Goal: Task Accomplishment & Management: Use online tool/utility

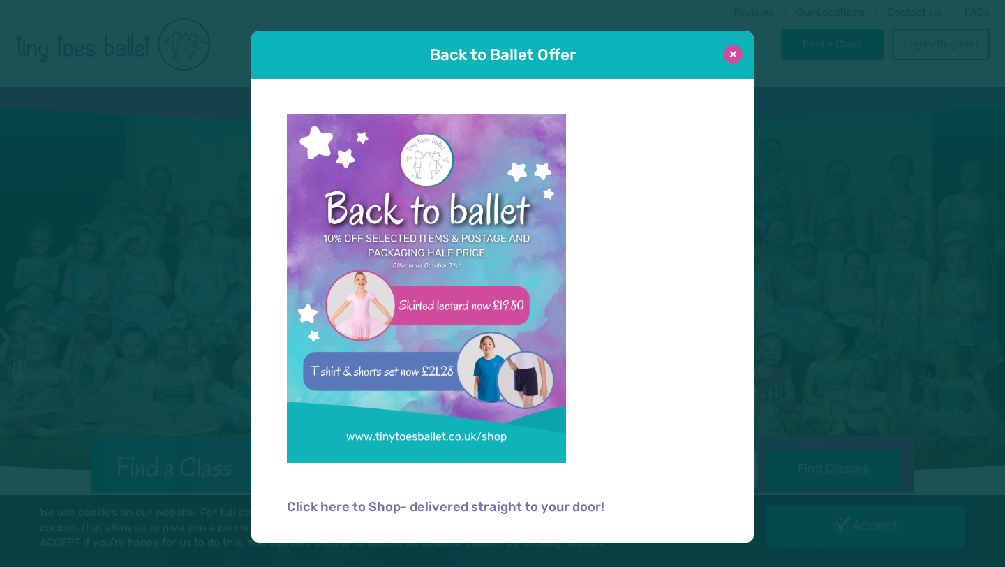
click at [734, 54] on button at bounding box center [733, 54] width 19 height 19
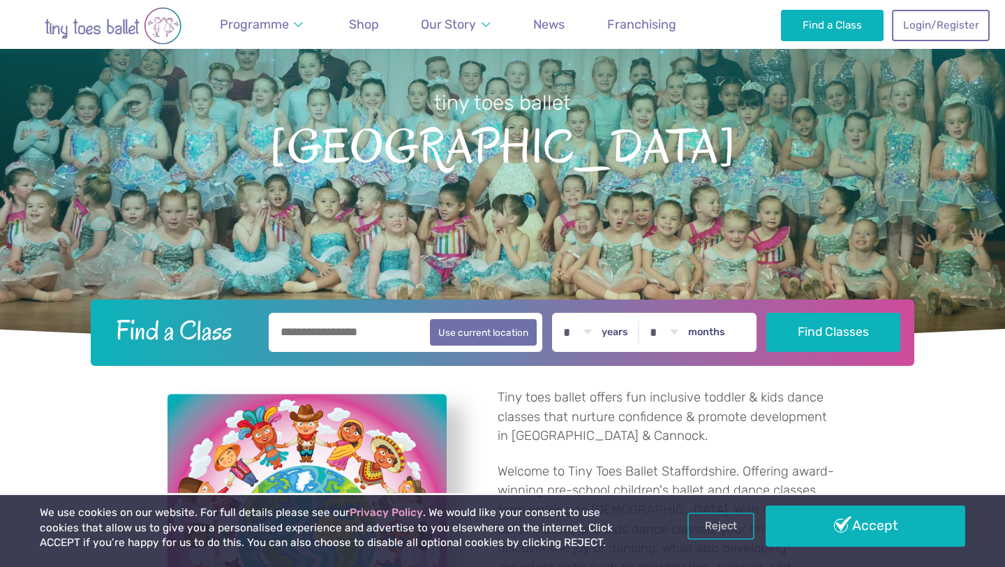
scroll to position [164, 0]
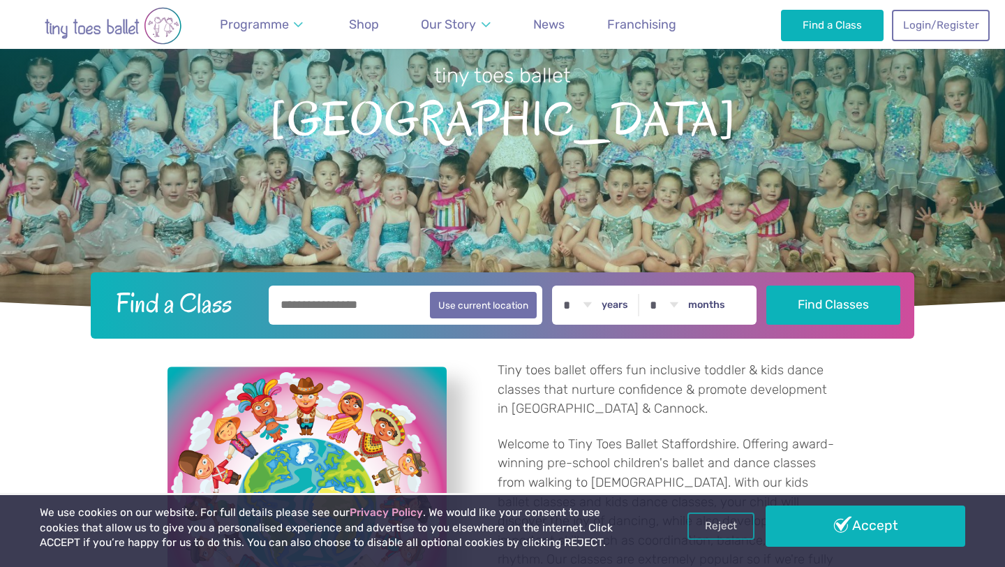
click at [378, 308] on input "text" at bounding box center [406, 304] width 274 height 39
click at [515, 307] on button "Use current location" at bounding box center [483, 304] width 107 height 27
type input "**********"
click at [590, 308] on select "* * * * * * * * * * ** ** **" at bounding box center [577, 304] width 43 height 39
select select "*"
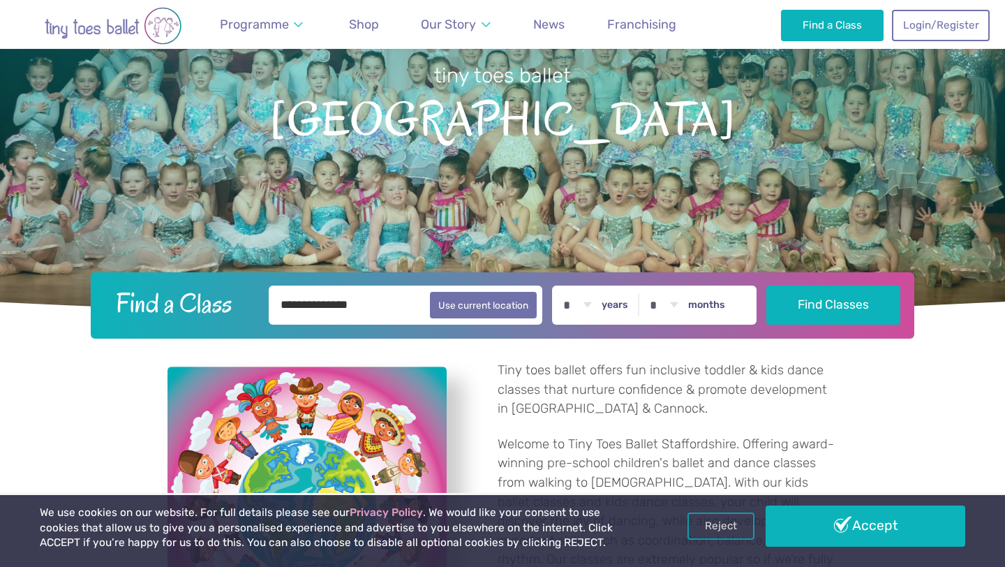
click at [675, 310] on select "* * * * * * * * * * ** **" at bounding box center [663, 304] width 43 height 39
select select "**"
click at [824, 311] on button "Find Classes" at bounding box center [833, 304] width 135 height 39
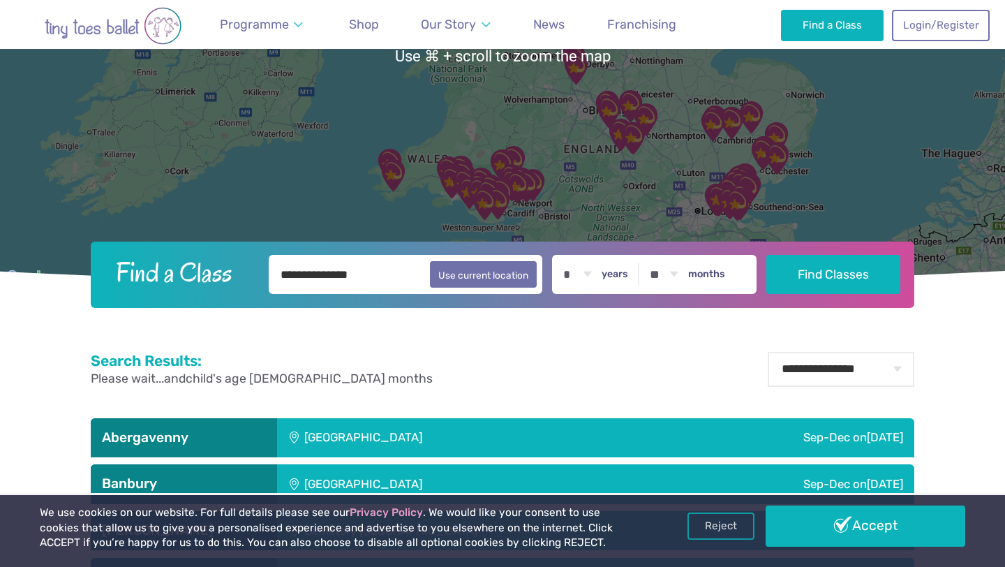
scroll to position [243, 0]
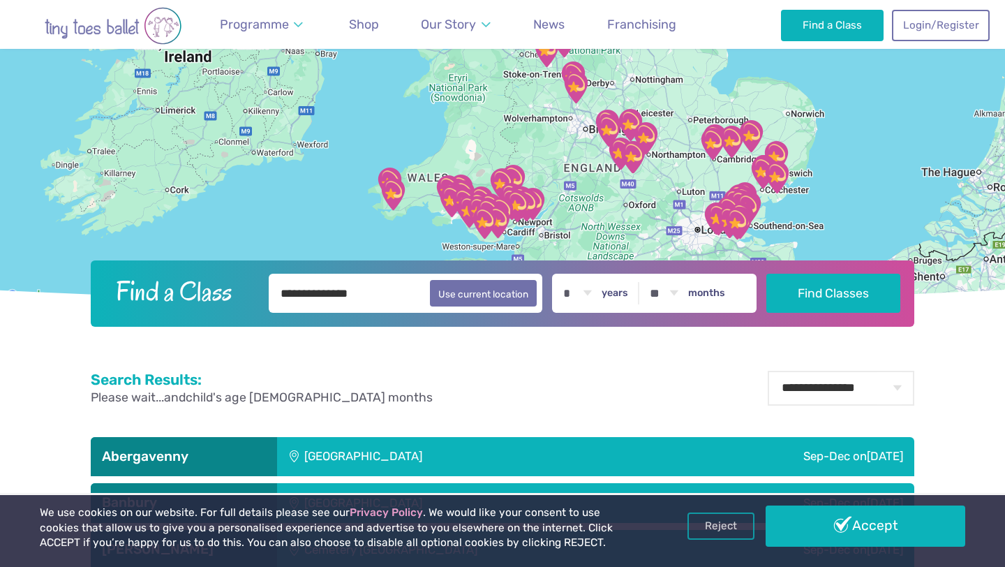
click at [643, 209] on div at bounding box center [502, 74] width 1005 height 461
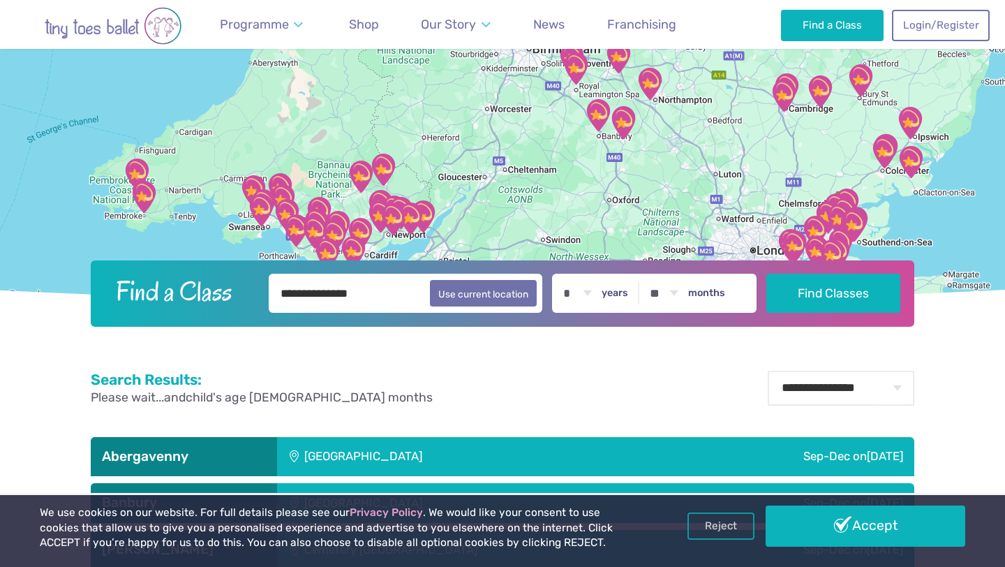
click at [655, 159] on div at bounding box center [502, 74] width 1005 height 461
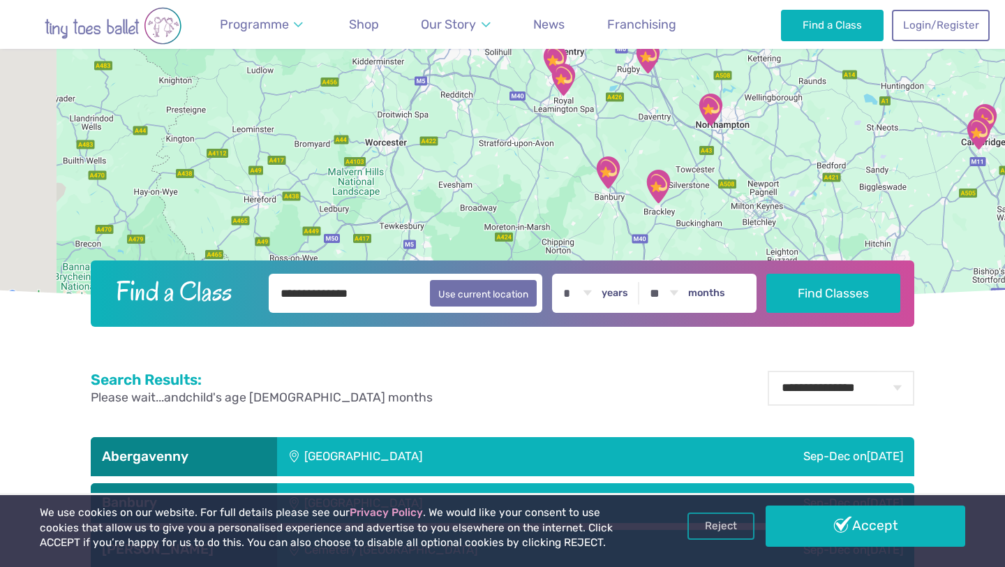
drag, startPoint x: 507, startPoint y: 174, endPoint x: 573, endPoint y: 281, distance: 124.7
click at [573, 278] on header "**********" at bounding box center [502, 85] width 1005 height 483
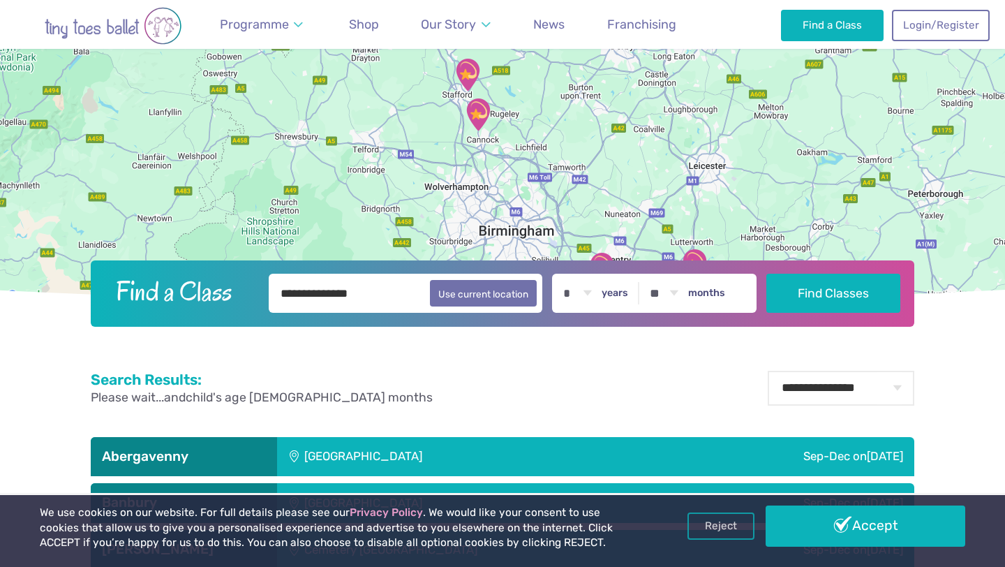
drag, startPoint x: 473, startPoint y: 156, endPoint x: 501, endPoint y: 316, distance: 162.9
click at [502, 316] on header "**********" at bounding box center [502, 85] width 1005 height 483
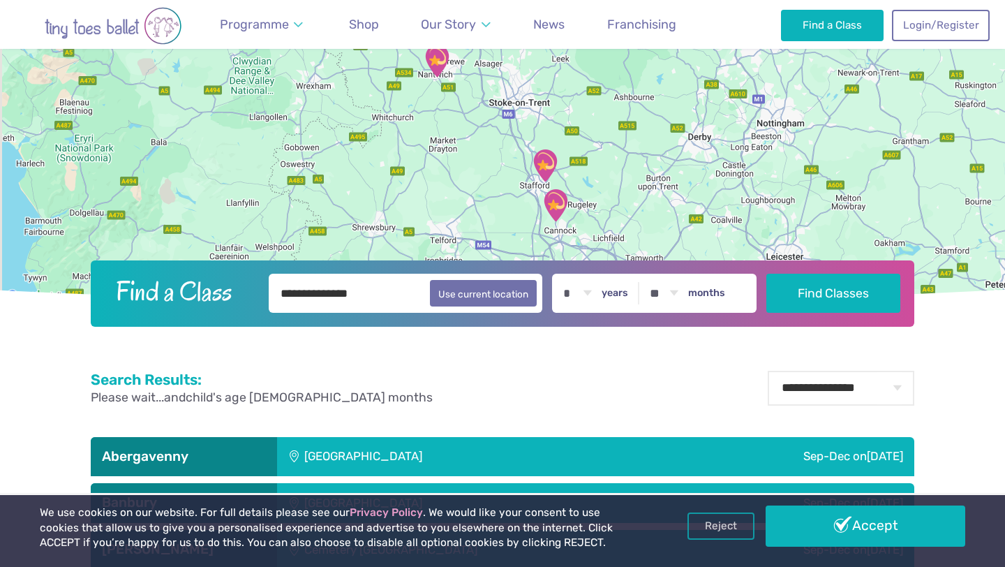
drag, startPoint x: 495, startPoint y: 175, endPoint x: 574, endPoint y: 258, distance: 114.0
click at [574, 258] on div at bounding box center [502, 74] width 1005 height 461
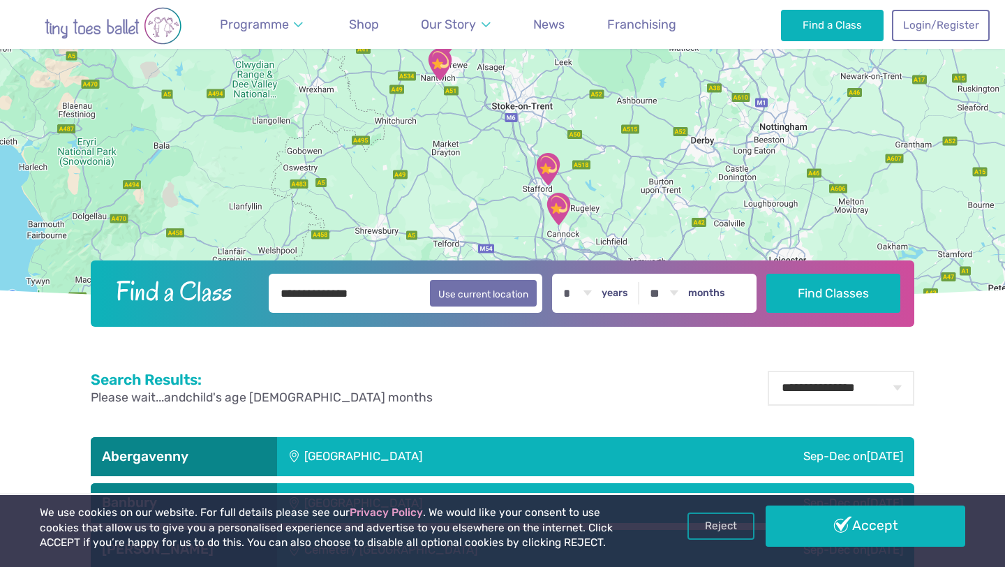
click at [442, 71] on img "Stapeley Community Hall" at bounding box center [439, 64] width 35 height 35
click at [475, 149] on div "Nantwich Stapeley Community Hall Classes take place Sep-Dec on Saturday" at bounding box center [502, 74] width 1005 height 461
click at [475, 149] on div at bounding box center [502, 74] width 1005 height 461
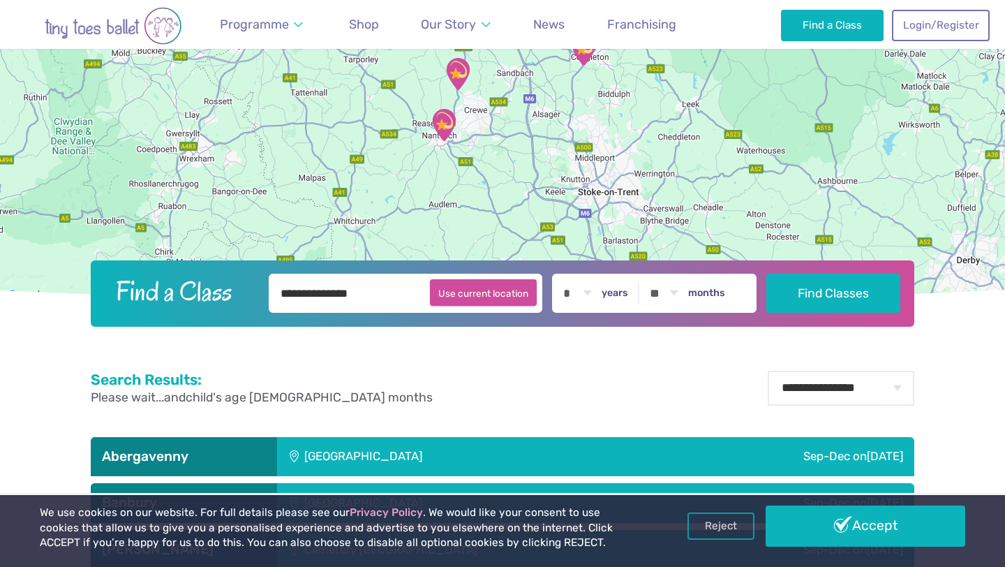
drag, startPoint x: 496, startPoint y: 147, endPoint x: 537, endPoint y: 286, distance: 144.9
click at [537, 286] on header "**********" at bounding box center [502, 85] width 1005 height 483
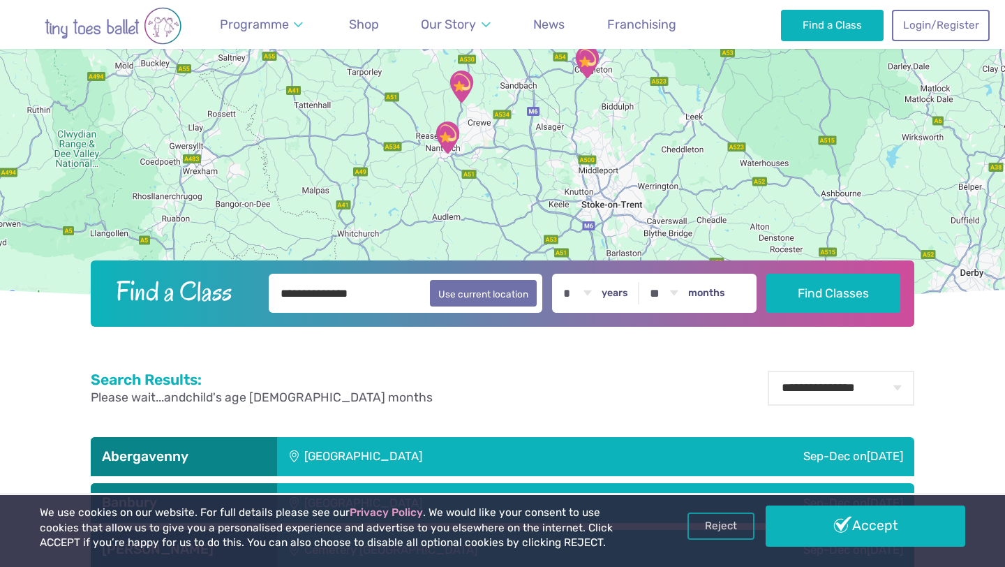
click at [454, 139] on img "Stapeley Community Hall" at bounding box center [447, 137] width 35 height 35
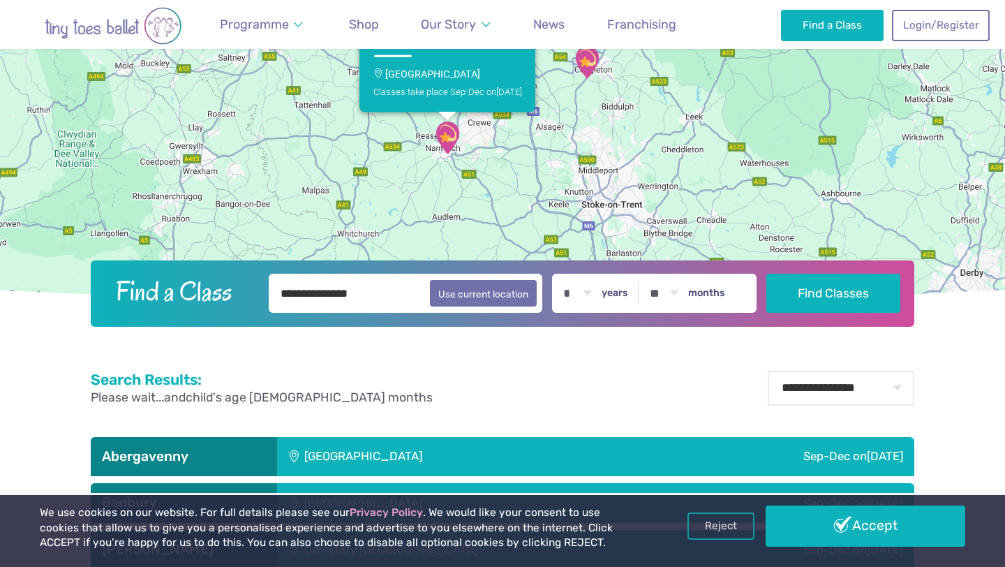
click at [586, 70] on img "Astbury Village Hall" at bounding box center [587, 62] width 35 height 35
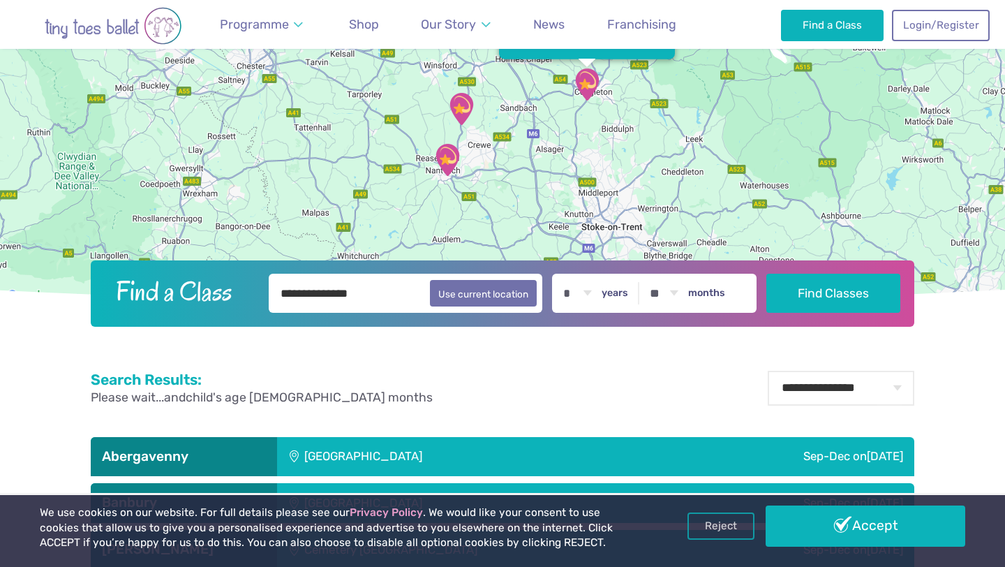
drag, startPoint x: 600, startPoint y: 114, endPoint x: 600, endPoint y: 131, distance: 16.1
click at [600, 131] on div "Congleton Astbury Village Hall Classes take place Sep-Dec on Sunday" at bounding box center [502, 74] width 1005 height 461
click at [592, 87] on img "Astbury Village Hall" at bounding box center [586, 83] width 35 height 35
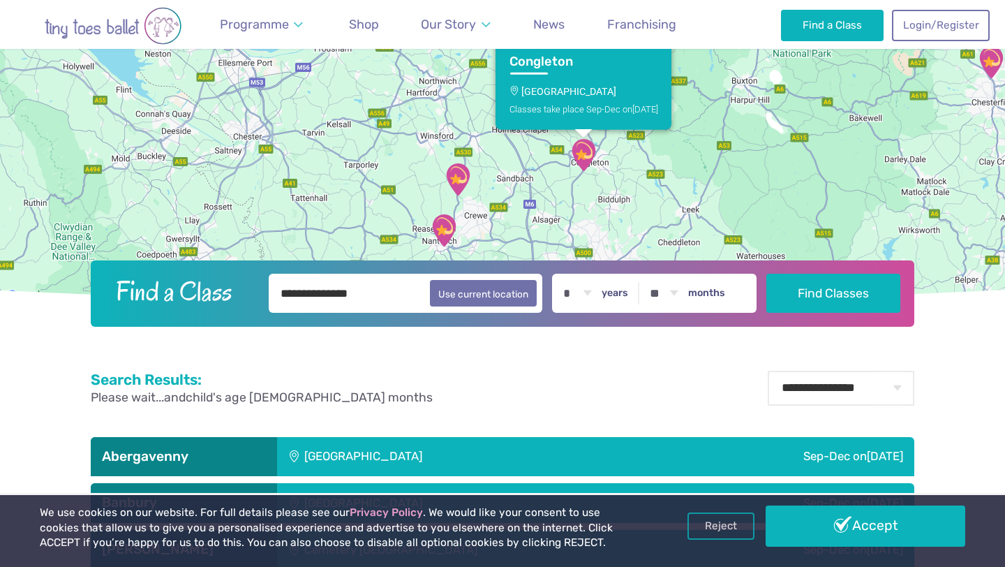
drag, startPoint x: 592, startPoint y: 87, endPoint x: 588, endPoint y: 155, distance: 67.8
click at [588, 156] on img "Astbury Village Hall" at bounding box center [583, 154] width 35 height 35
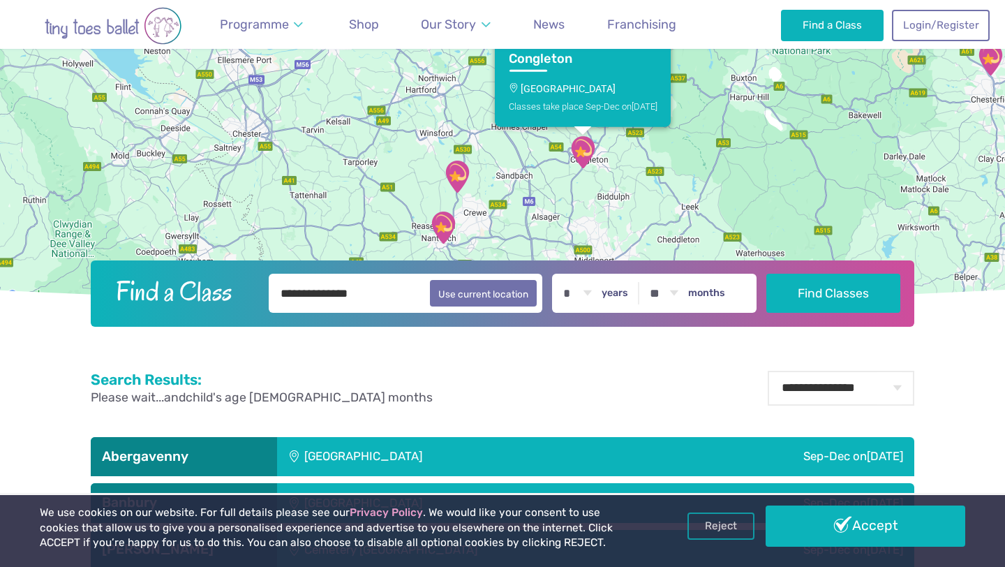
drag, startPoint x: 565, startPoint y: 152, endPoint x: 565, endPoint y: 165, distance: 13.3
click at [565, 165] on img "Astbury Village Hall" at bounding box center [582, 152] width 35 height 35
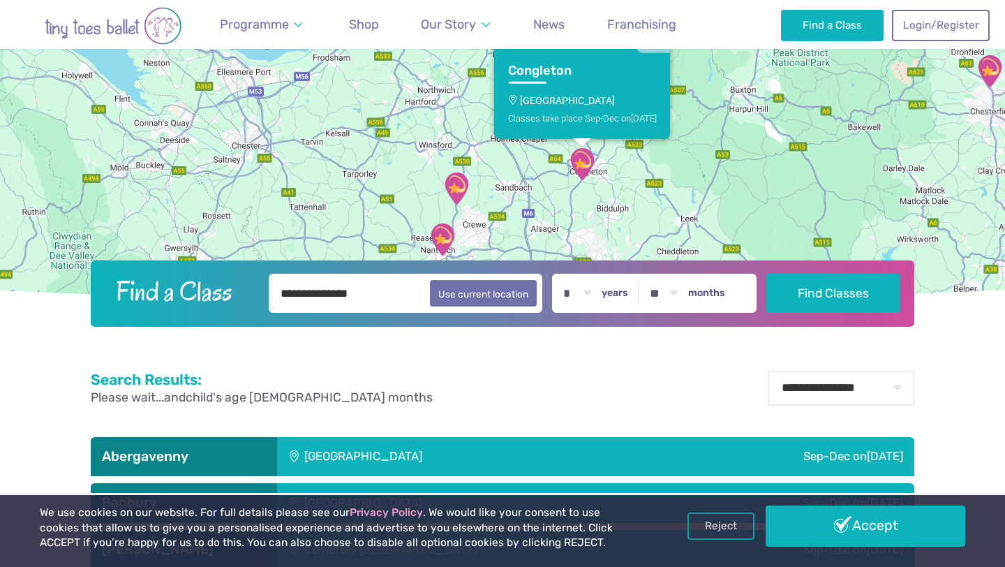
click at [557, 110] on link "Congleton Astbury Village Hall Classes take place Sep-Dec on Sunday" at bounding box center [582, 95] width 176 height 86
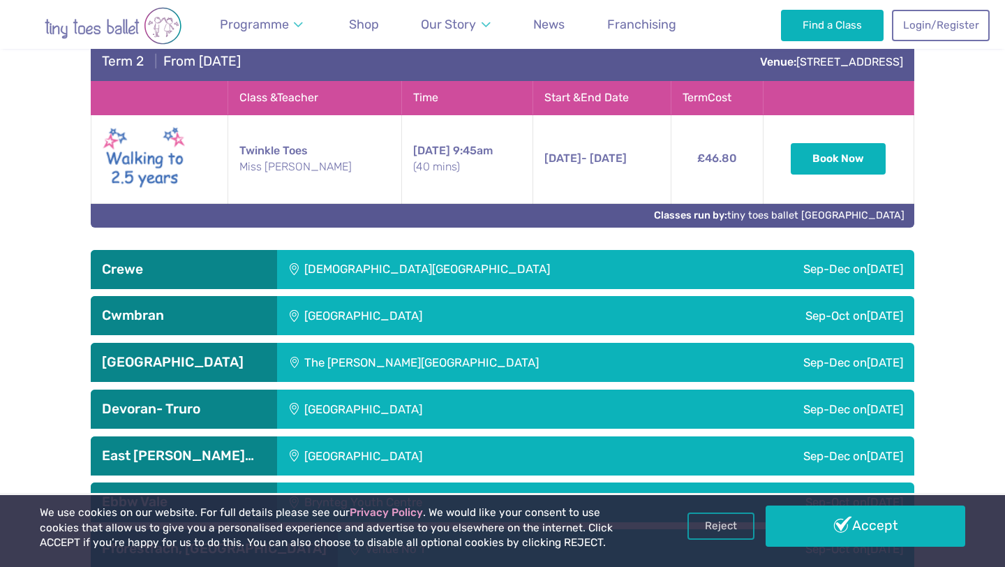
scroll to position [1734, 0]
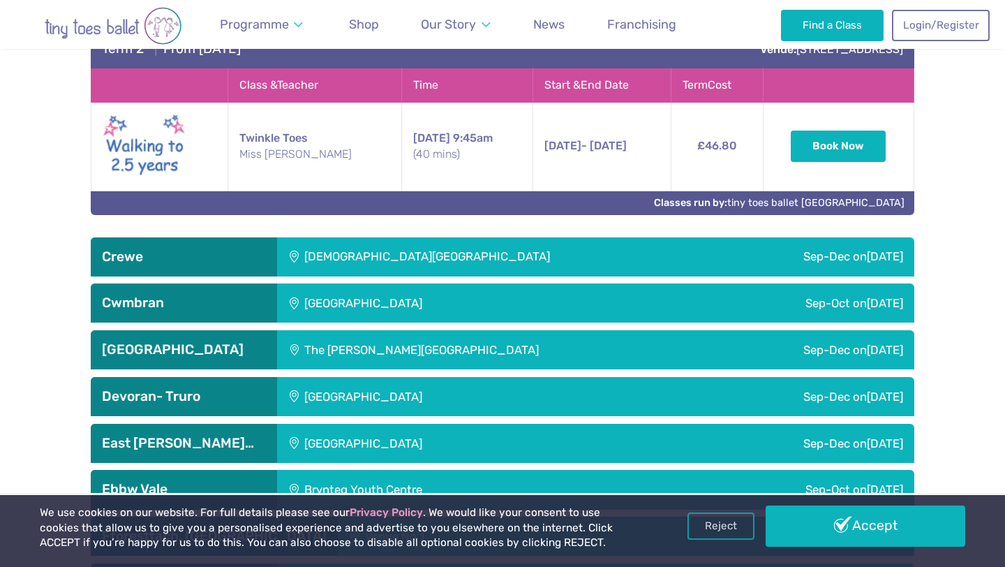
click at [722, 253] on div "Sep-Dec on Monday" at bounding box center [818, 256] width 192 height 39
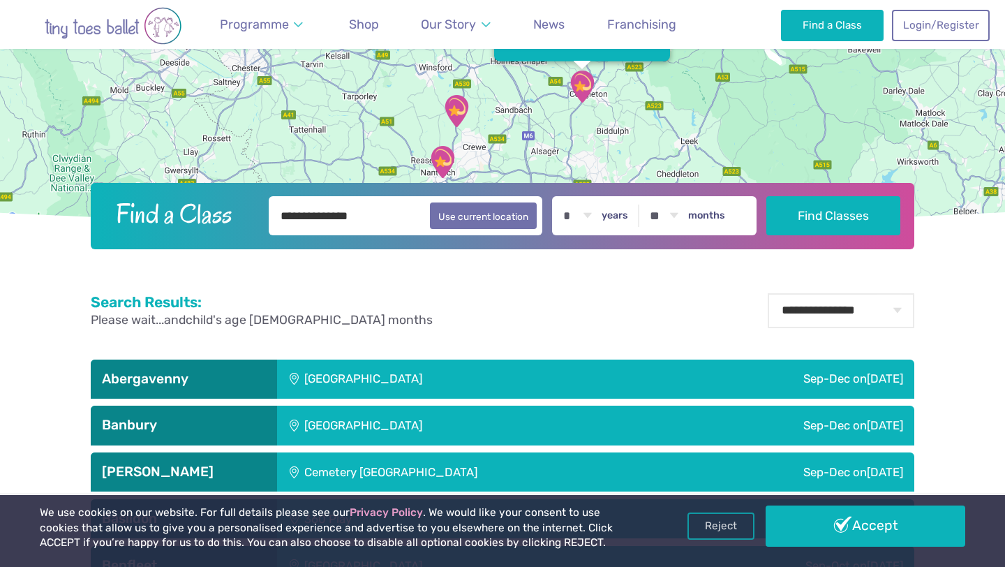
scroll to position [319, 0]
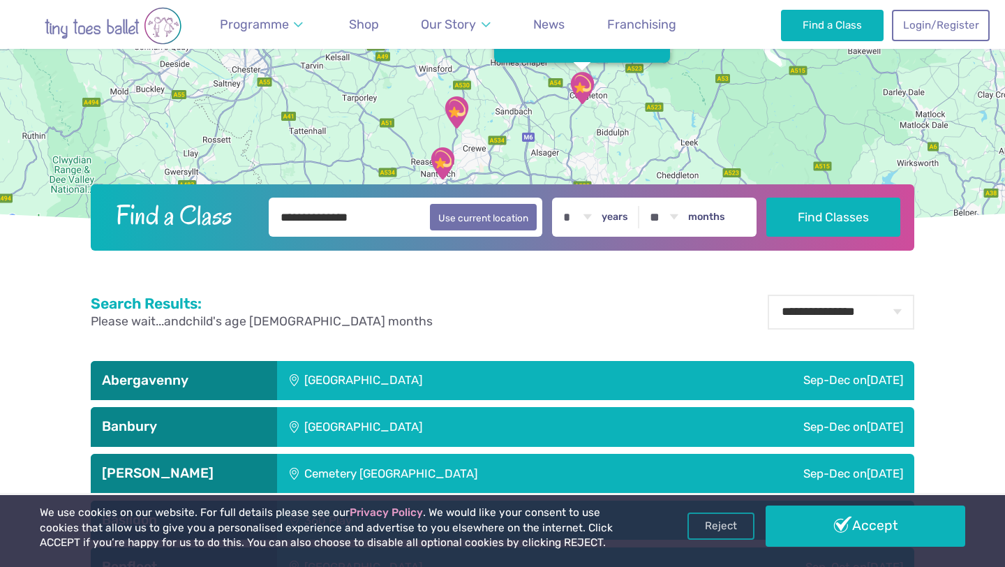
click at [454, 114] on img "St Micheals Church Hall" at bounding box center [456, 112] width 35 height 35
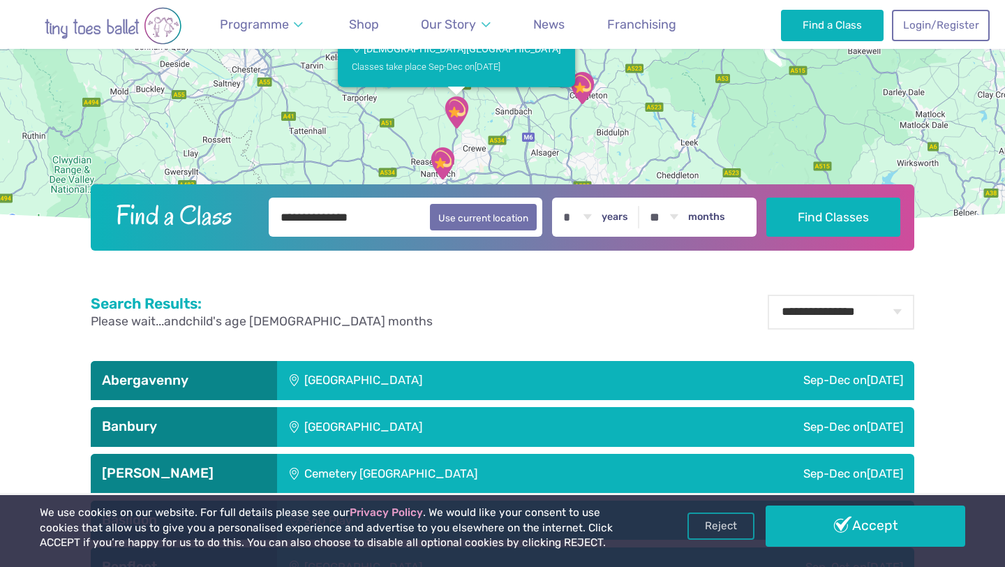
click at [445, 158] on img "Stapeley Community Hall" at bounding box center [442, 163] width 35 height 35
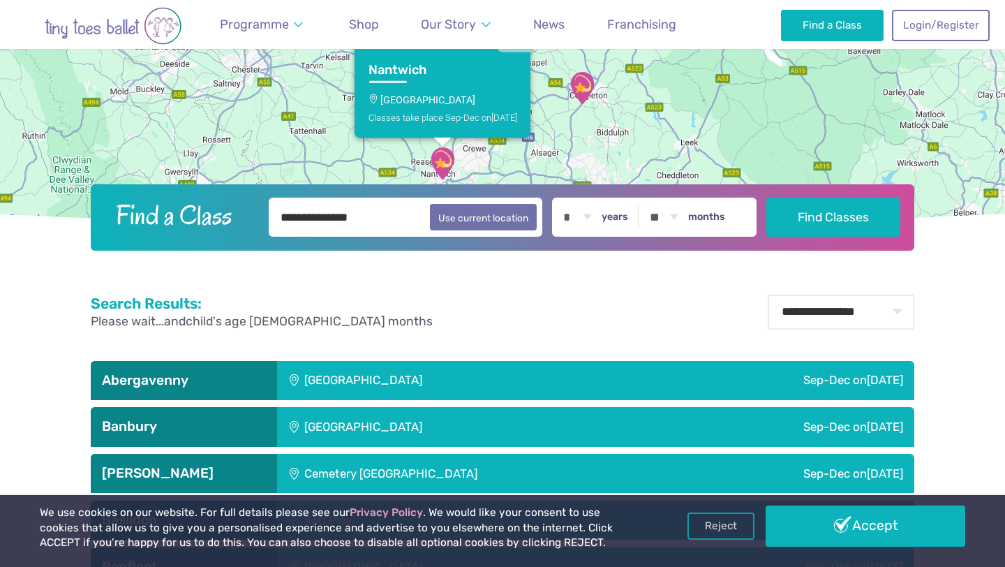
click at [445, 103] on p "Stapeley Community Hall" at bounding box center [443, 99] width 149 height 11
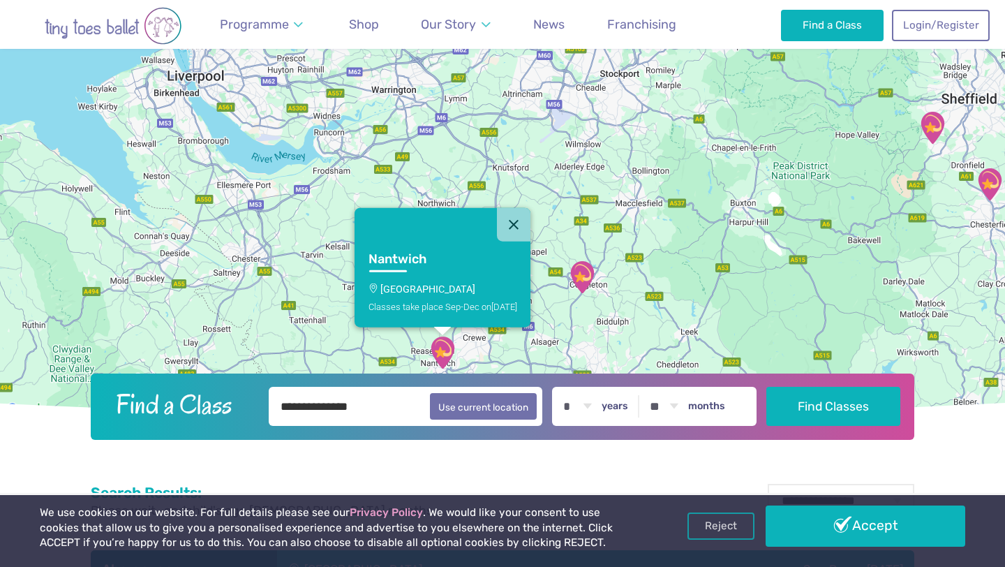
scroll to position [0, 0]
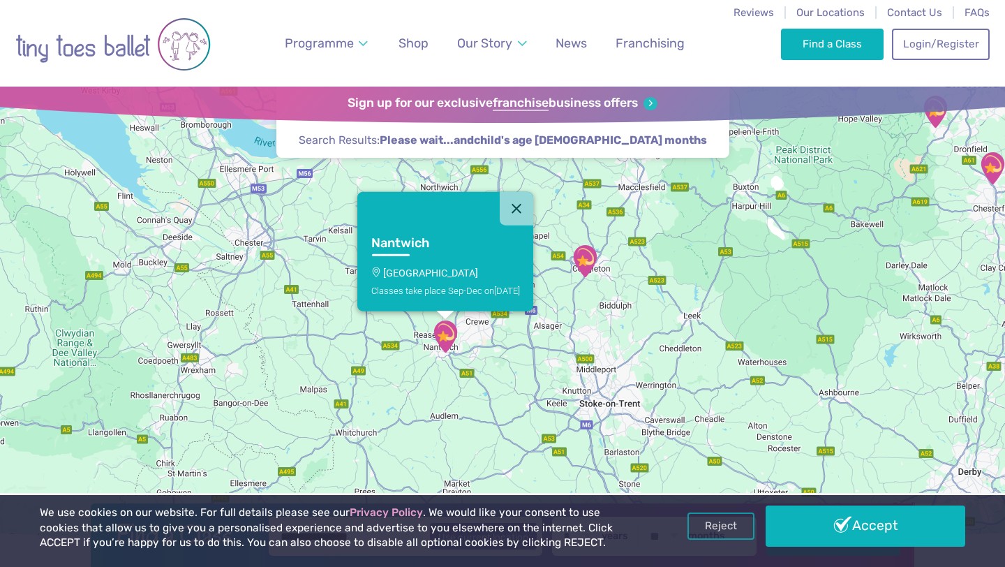
drag, startPoint x: 713, startPoint y: 348, endPoint x: 723, endPoint y: 245, distance: 103.1
click at [723, 245] on div "Nantwich Stapeley Community Hall Classes take place Sep-Dec on Saturday" at bounding box center [502, 317] width 1005 height 461
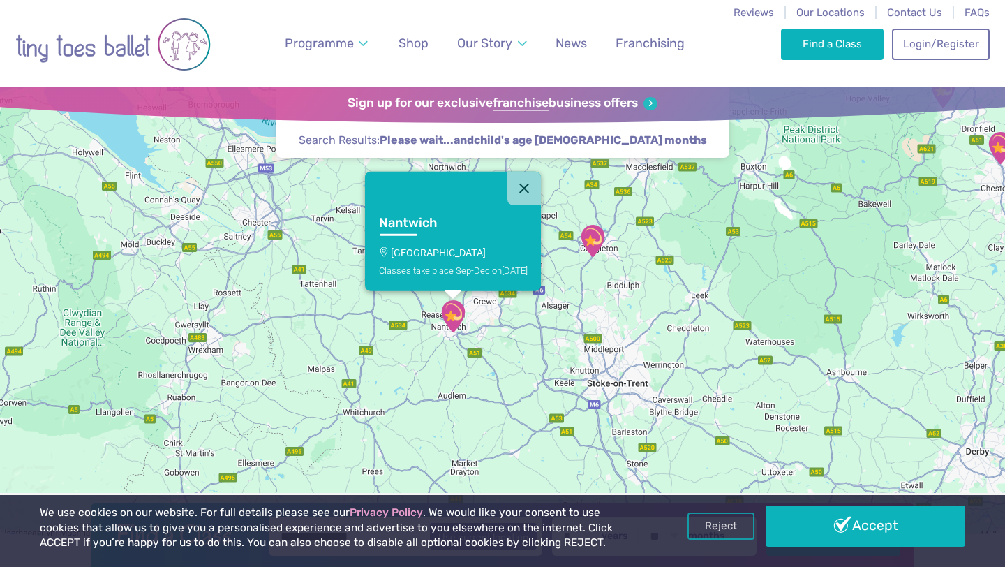
click at [459, 308] on img "Stapeley Community Hall" at bounding box center [453, 316] width 35 height 35
click at [593, 232] on img "Astbury Village Hall" at bounding box center [592, 240] width 35 height 35
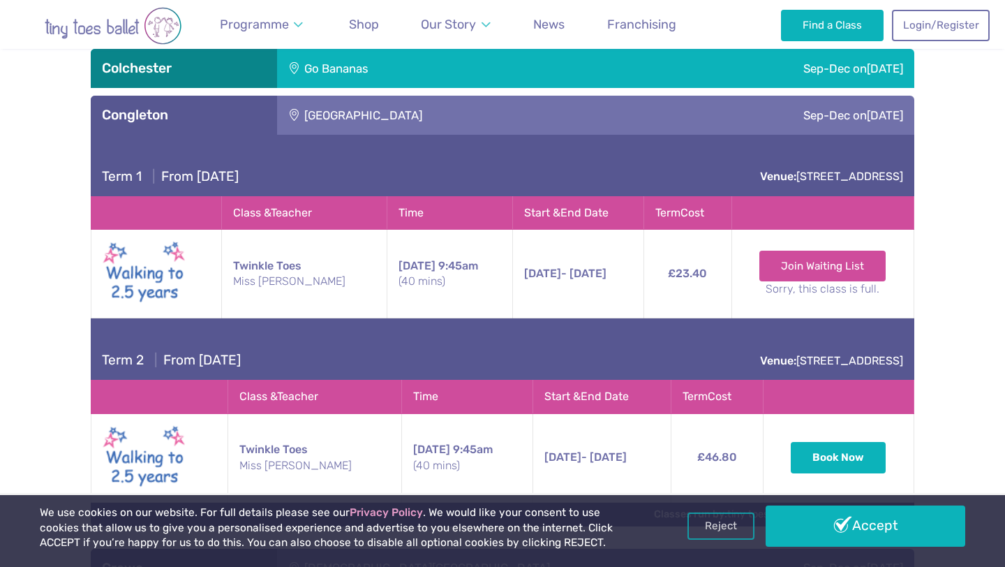
scroll to position [1735, 0]
